Goal: Task Accomplishment & Management: Manage account settings

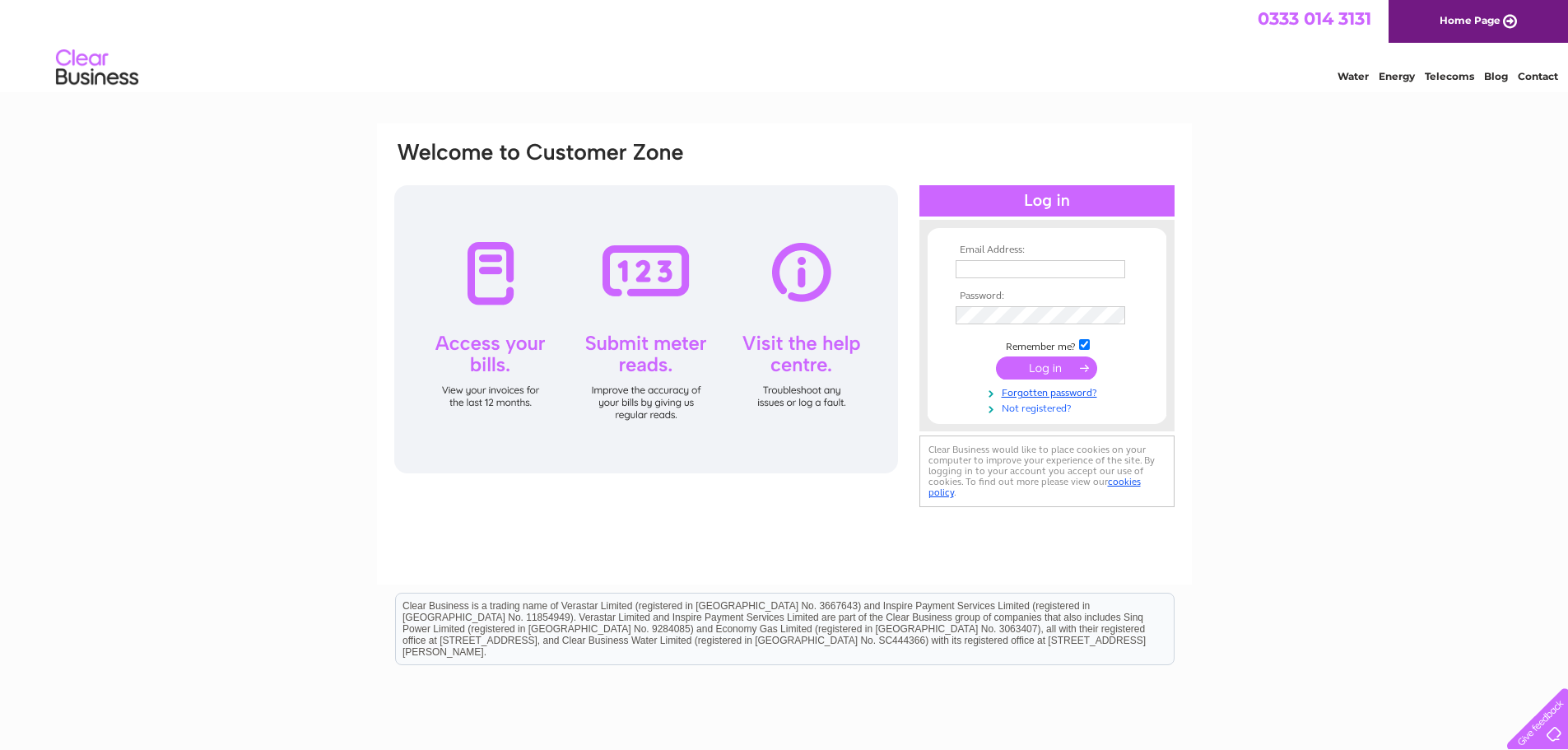
click at [1021, 408] on link "Not registered?" at bounding box center [1049, 406] width 187 height 15
click at [1018, 265] on input "text" at bounding box center [1042, 269] width 171 height 20
paste input "text"
click at [1083, 345] on input "checkbox" at bounding box center [1084, 344] width 10 height 10
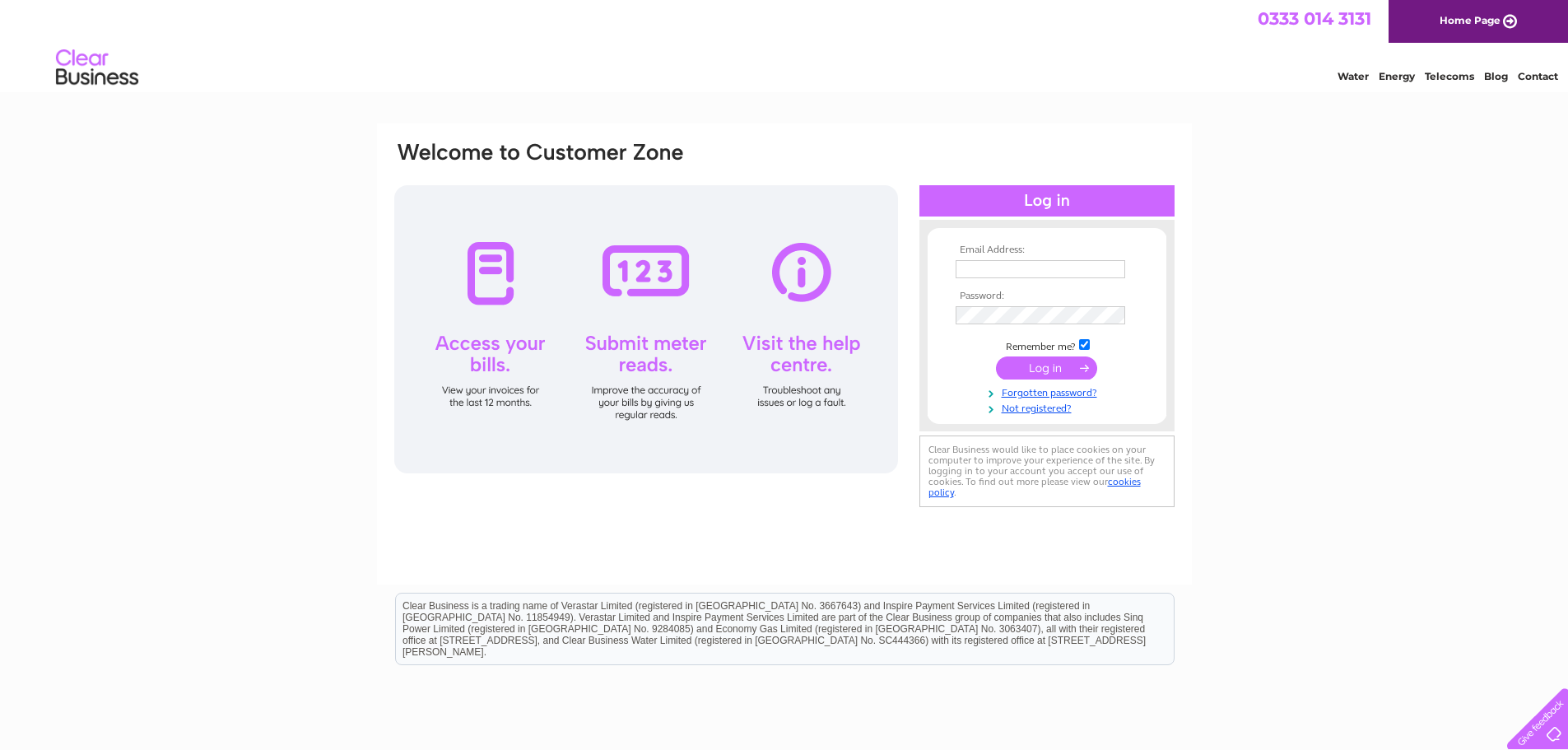
checkbox input "false"
